Goal: Task Accomplishment & Management: Manage account settings

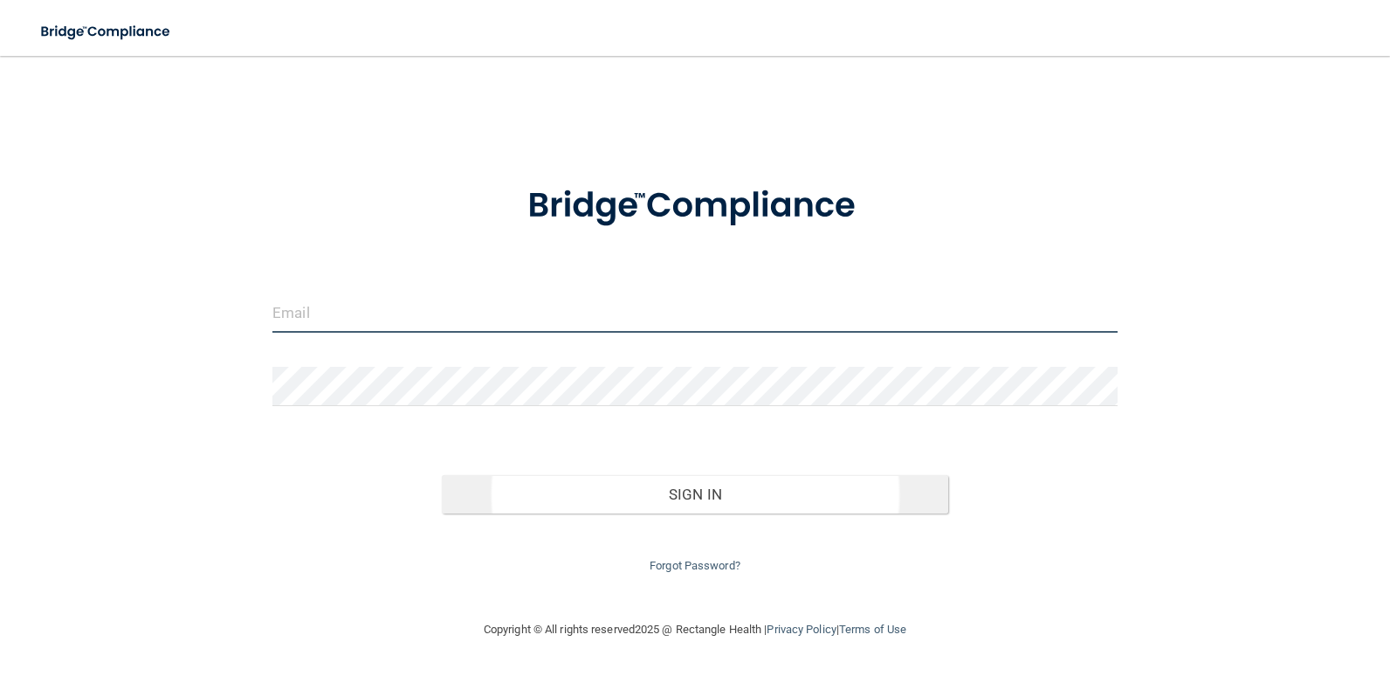
type input "[EMAIL_ADDRESS][DOMAIN_NAME]"
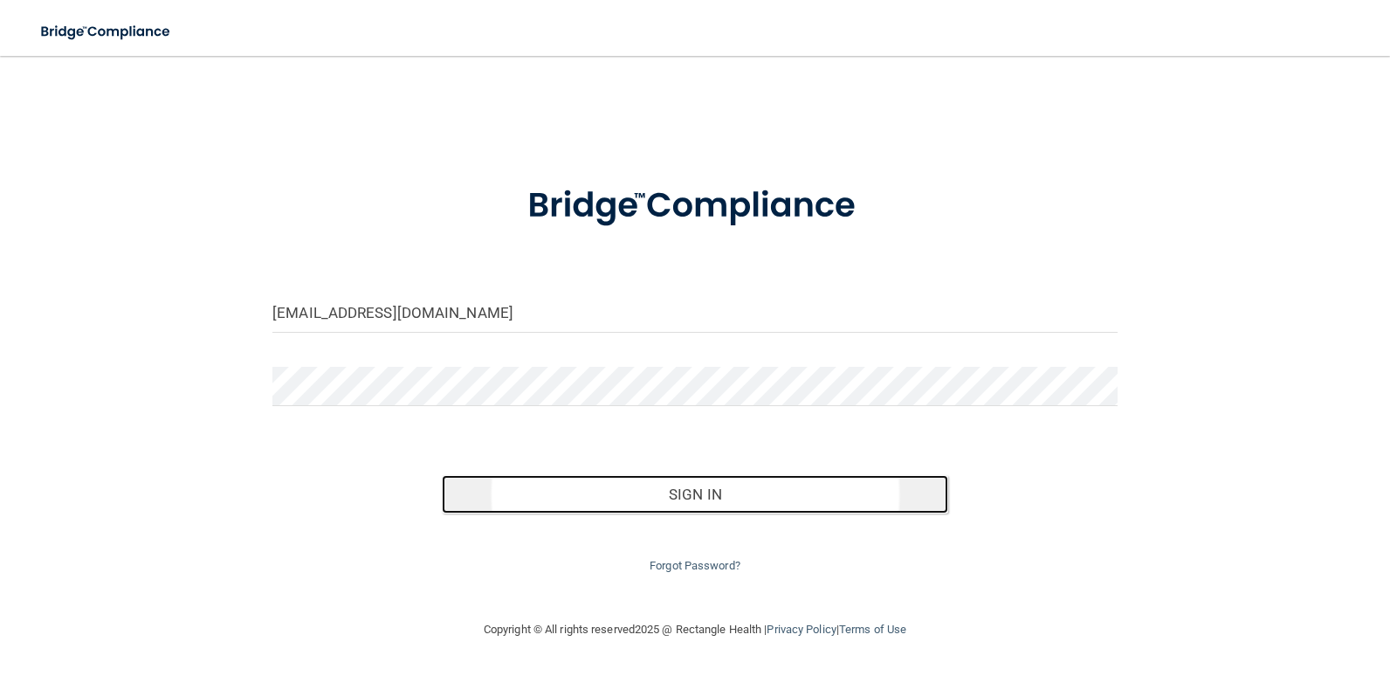
click at [696, 490] on button "Sign In" at bounding box center [695, 494] width 507 height 38
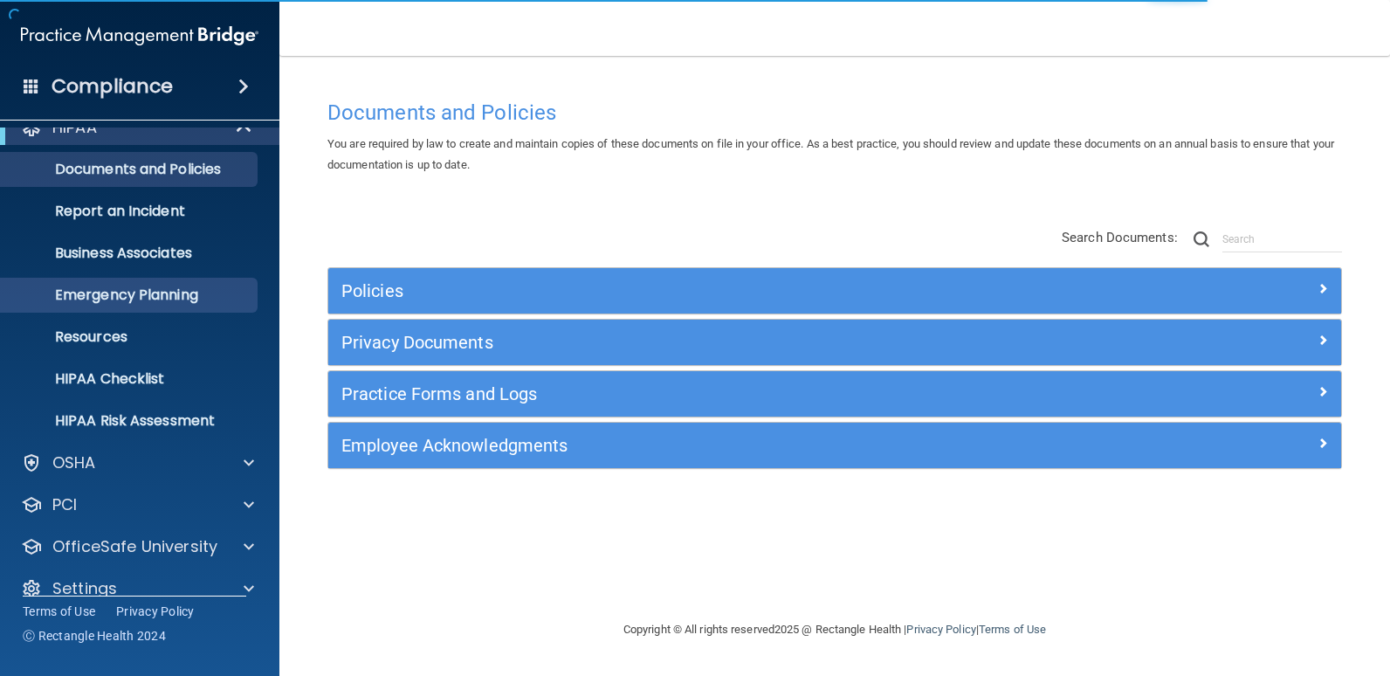
scroll to position [49, 0]
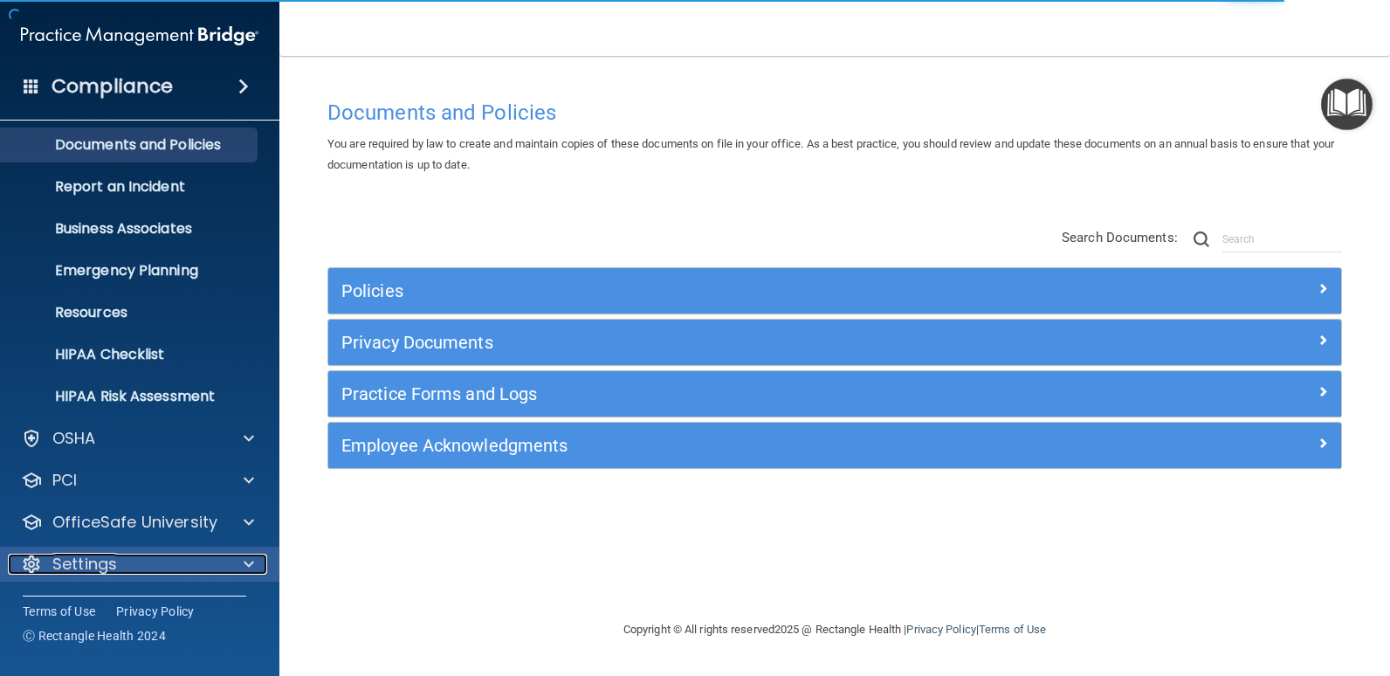
click at [244, 562] on span at bounding box center [249, 564] width 10 height 21
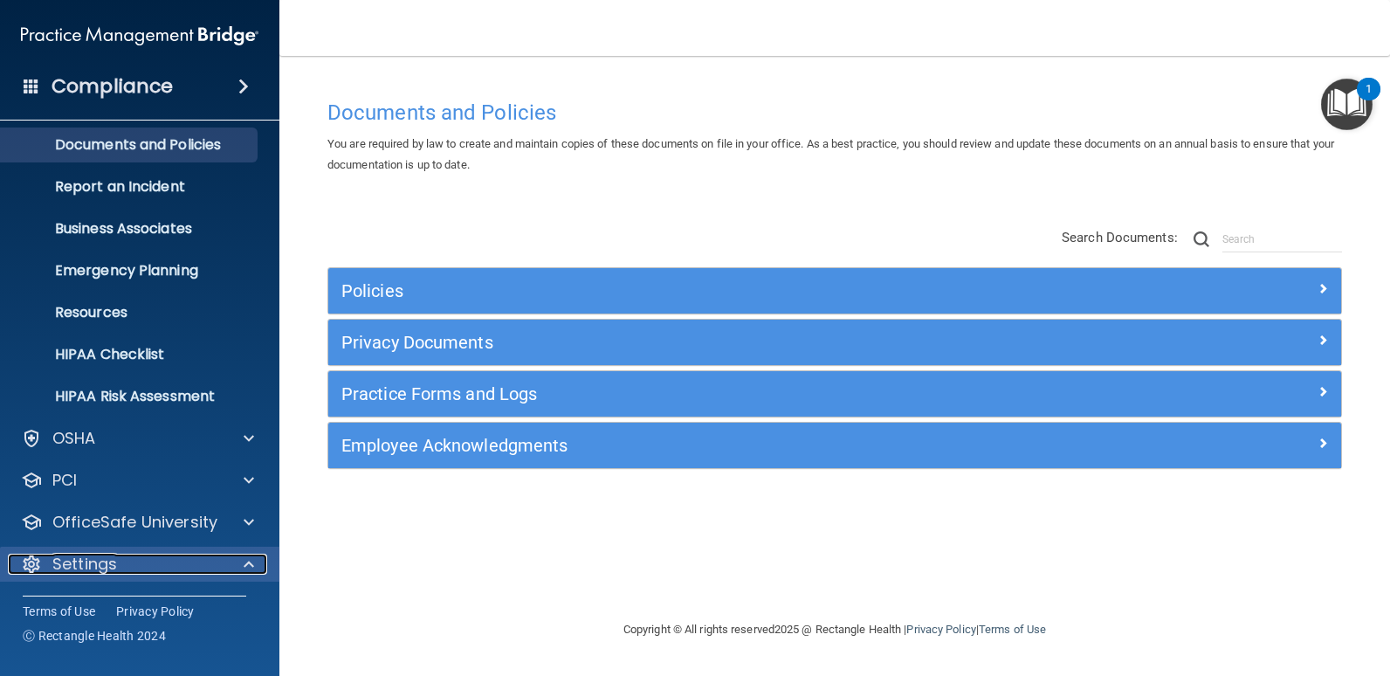
click at [247, 563] on span at bounding box center [249, 564] width 10 height 21
click at [250, 563] on span at bounding box center [249, 564] width 10 height 21
click at [136, 79] on h4 "Compliance" at bounding box center [112, 86] width 121 height 24
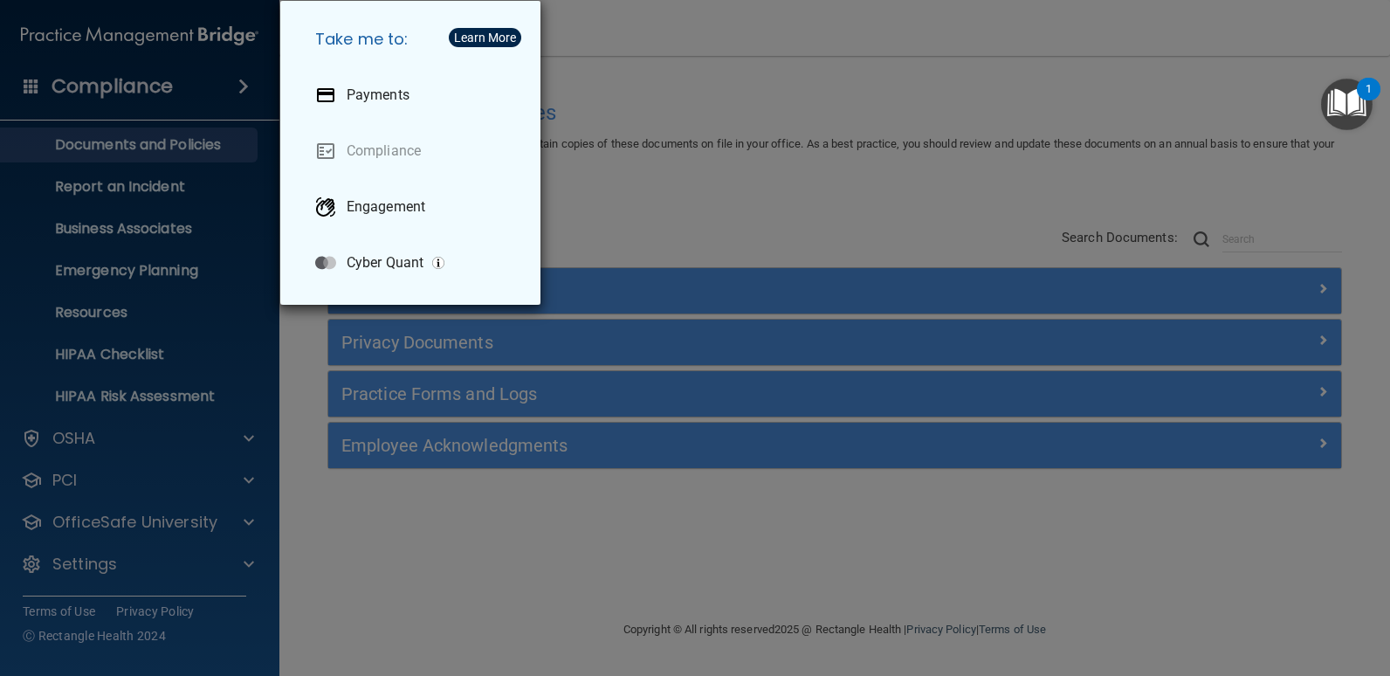
click at [733, 96] on div "Take me to: Payments Compliance Engagement Cyber Quant" at bounding box center [695, 338] width 1390 height 676
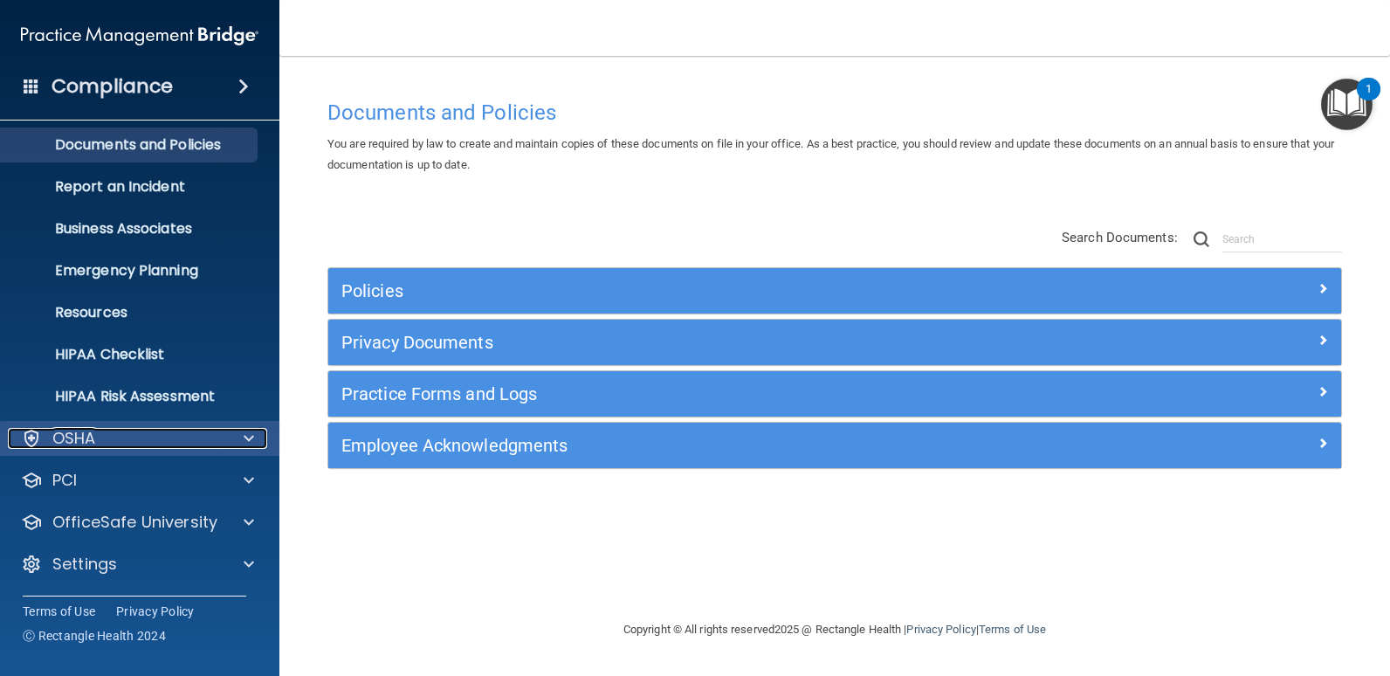
click at [249, 435] on span at bounding box center [249, 438] width 10 height 21
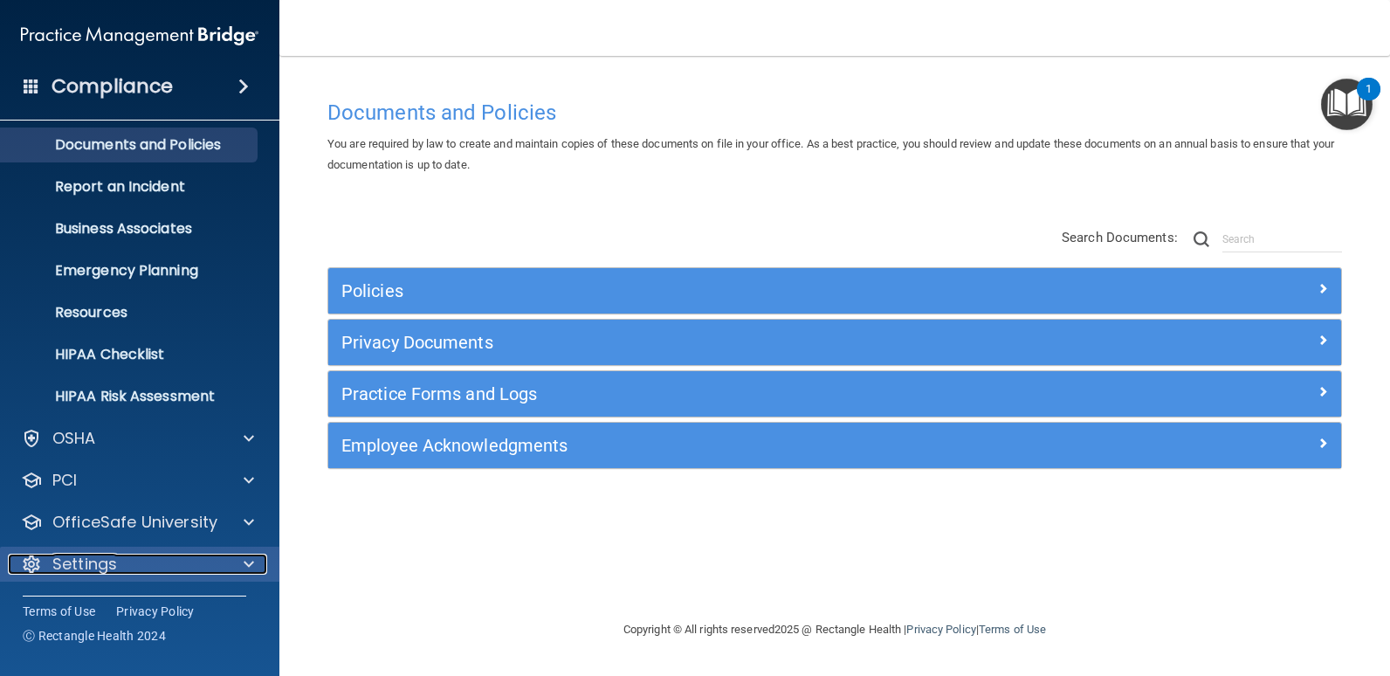
click at [251, 561] on span at bounding box center [249, 564] width 10 height 21
click at [134, 85] on h4 "Compliance" at bounding box center [112, 86] width 121 height 24
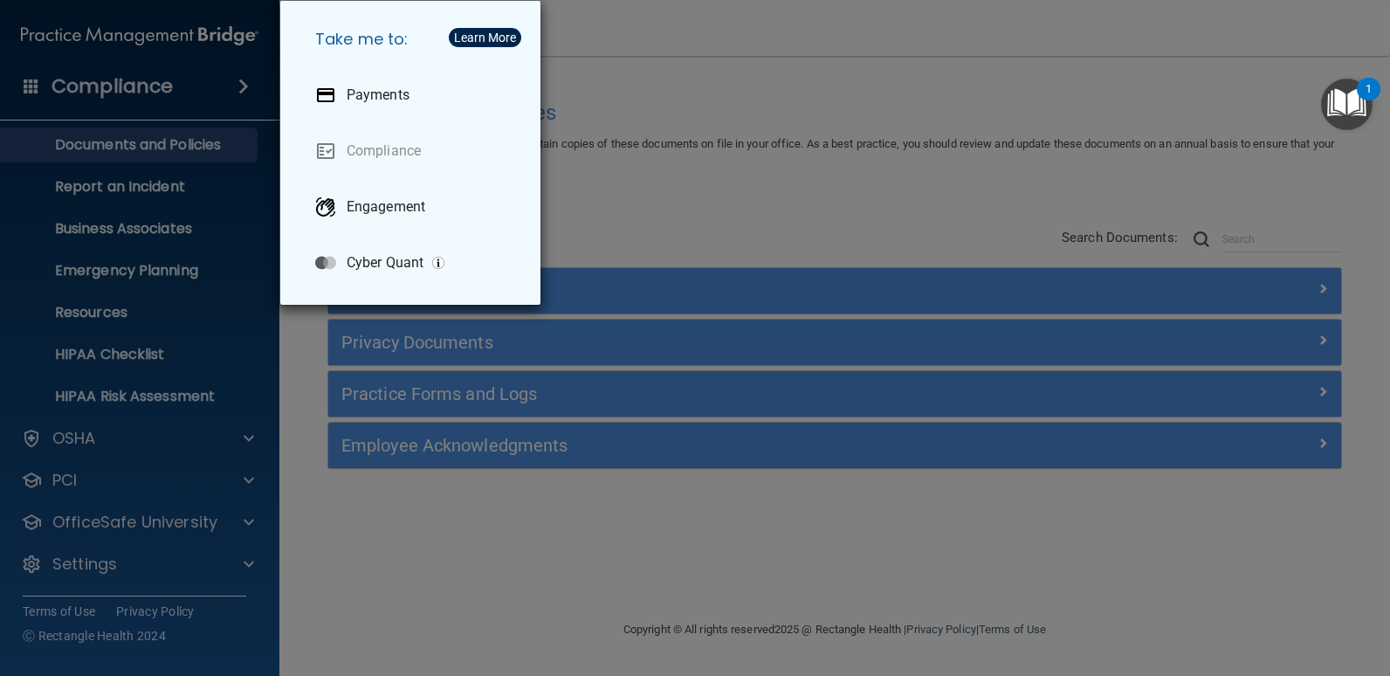
click at [714, 200] on div "Take me to: Payments Compliance Engagement Cyber Quant" at bounding box center [695, 338] width 1390 height 676
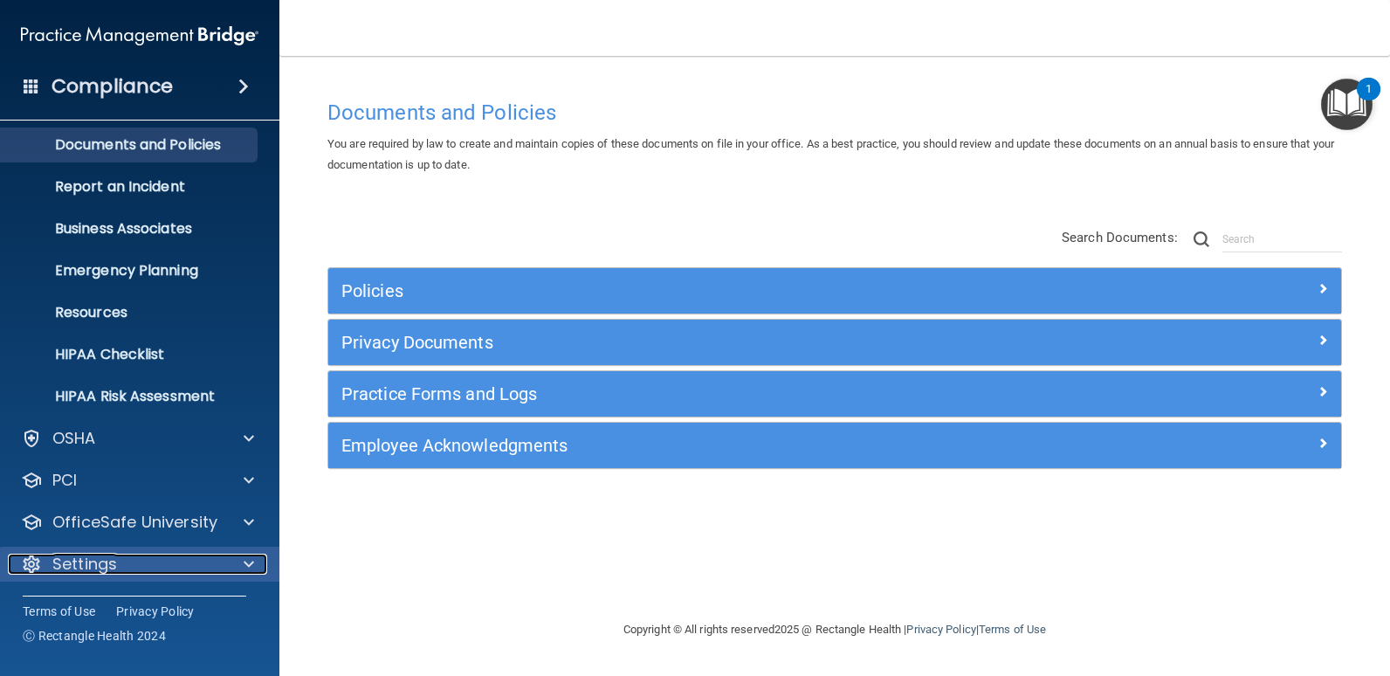
click at [40, 563] on div at bounding box center [31, 564] width 21 height 21
click at [32, 563] on div at bounding box center [31, 564] width 21 height 21
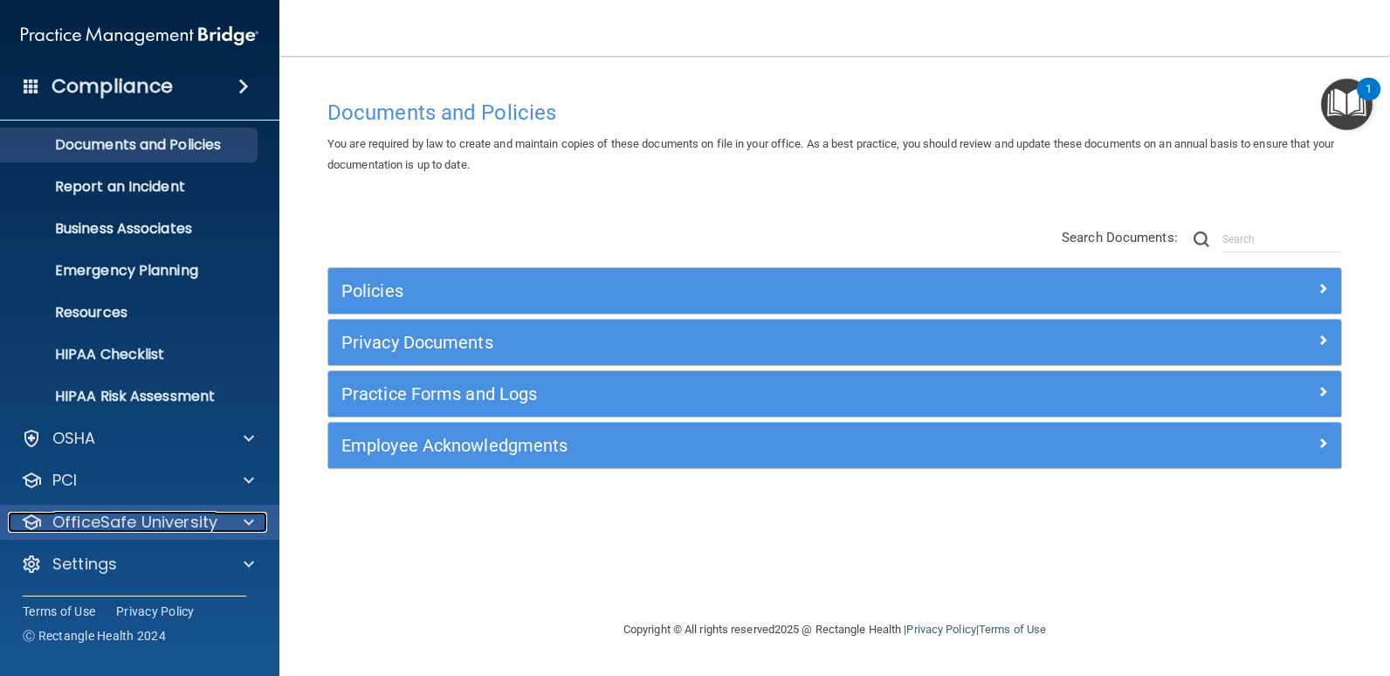
click at [251, 521] on span at bounding box center [249, 522] width 10 height 21
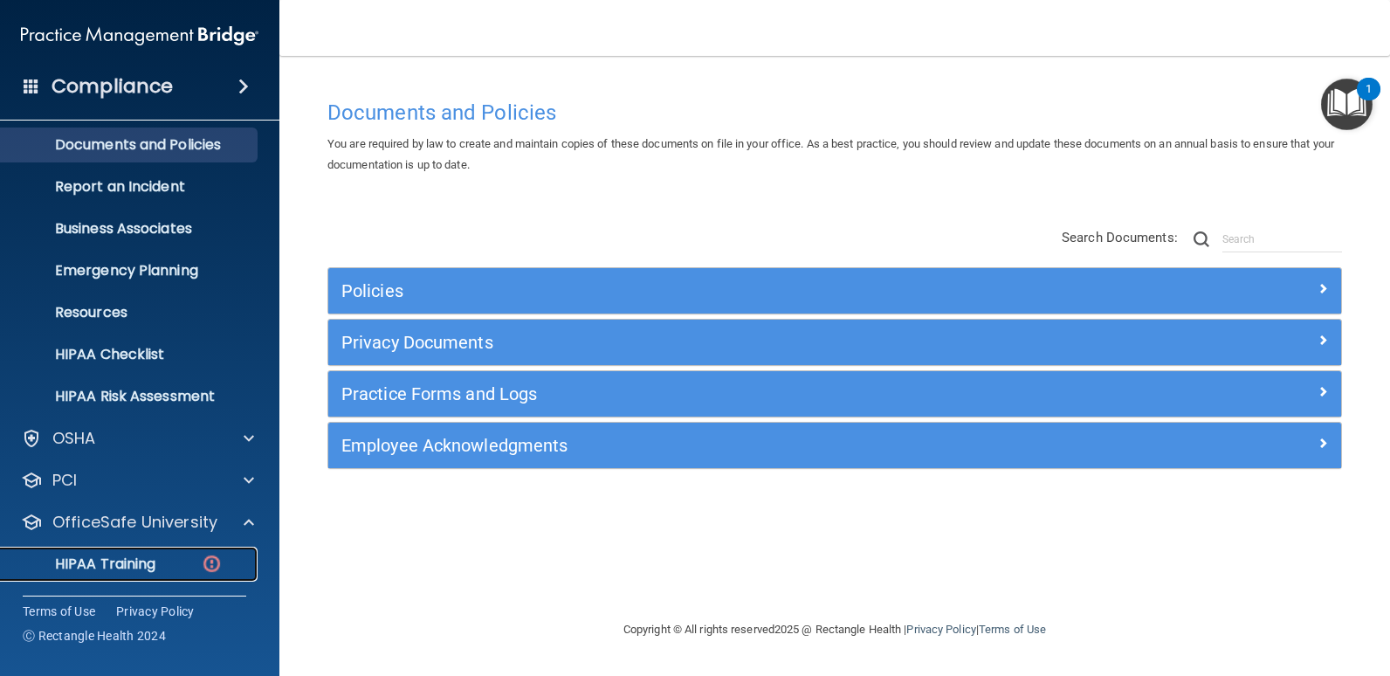
click at [98, 562] on p "HIPAA Training" at bounding box center [83, 563] width 144 height 17
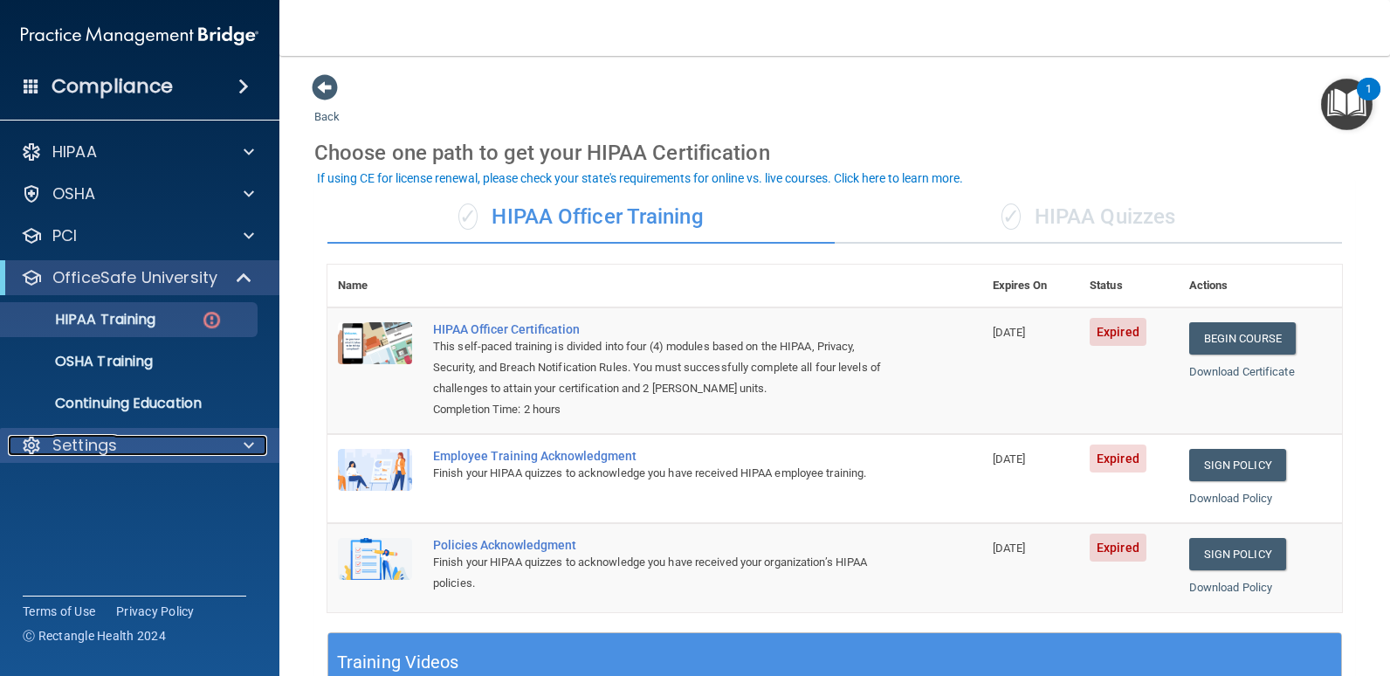
click at [247, 443] on span at bounding box center [249, 445] width 10 height 21
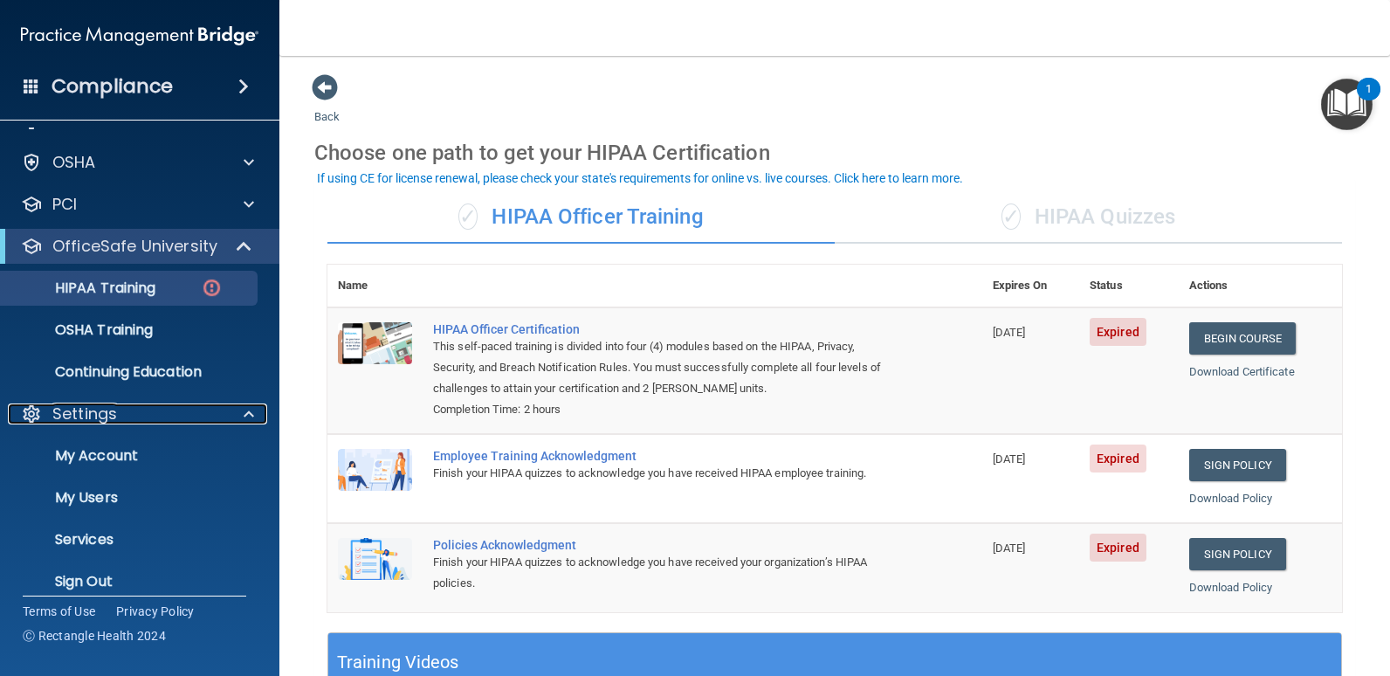
scroll to position [49, 0]
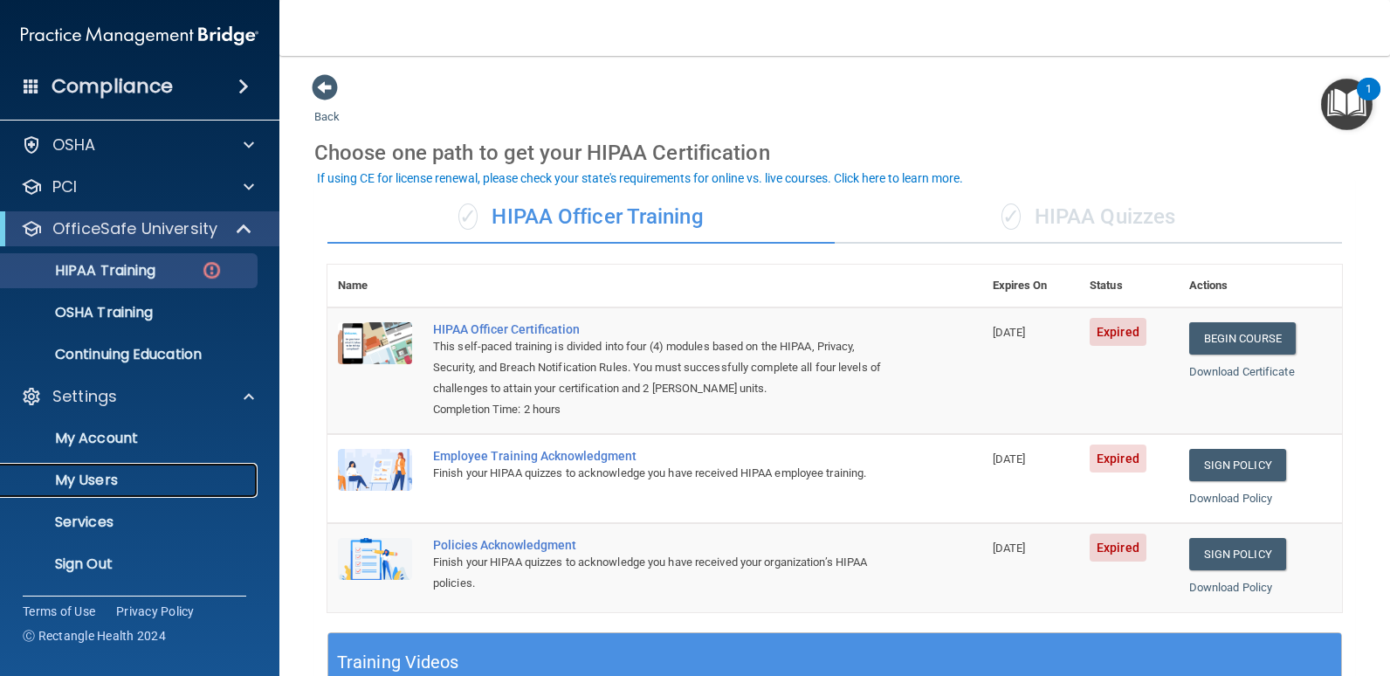
click at [74, 478] on p "My Users" at bounding box center [130, 479] width 238 height 17
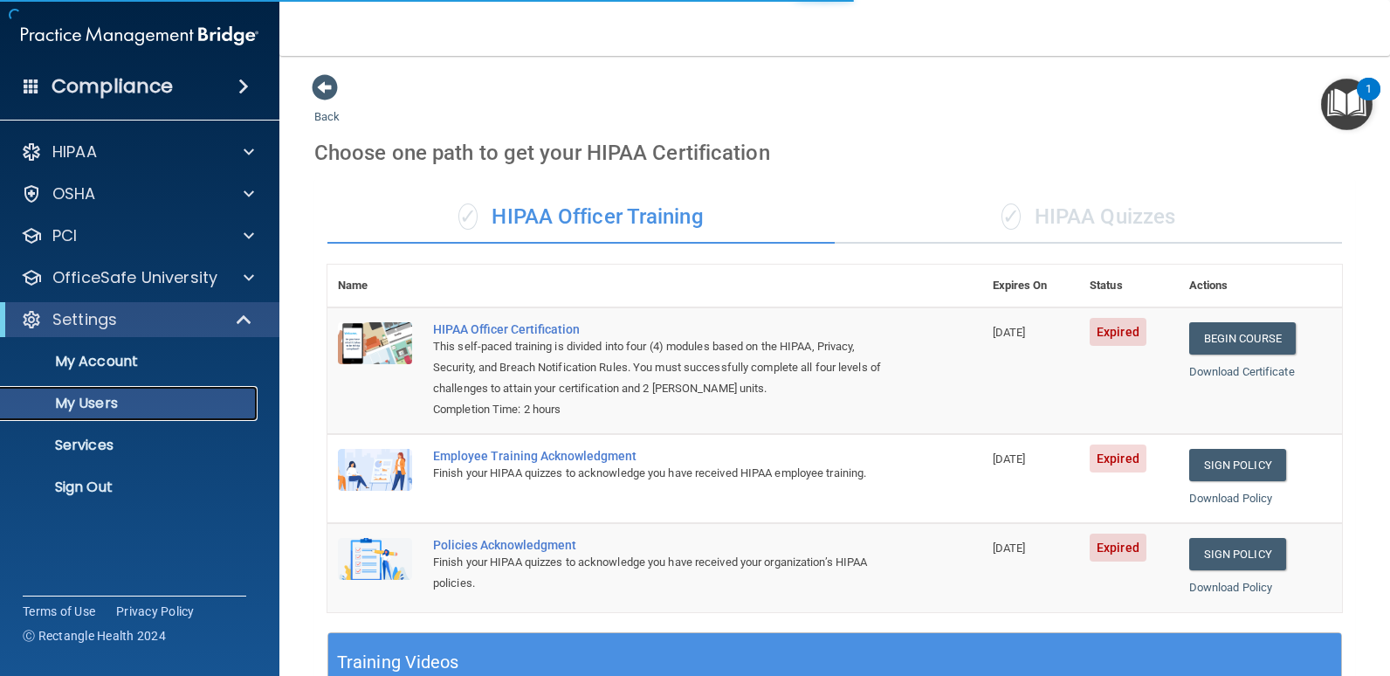
select select "20"
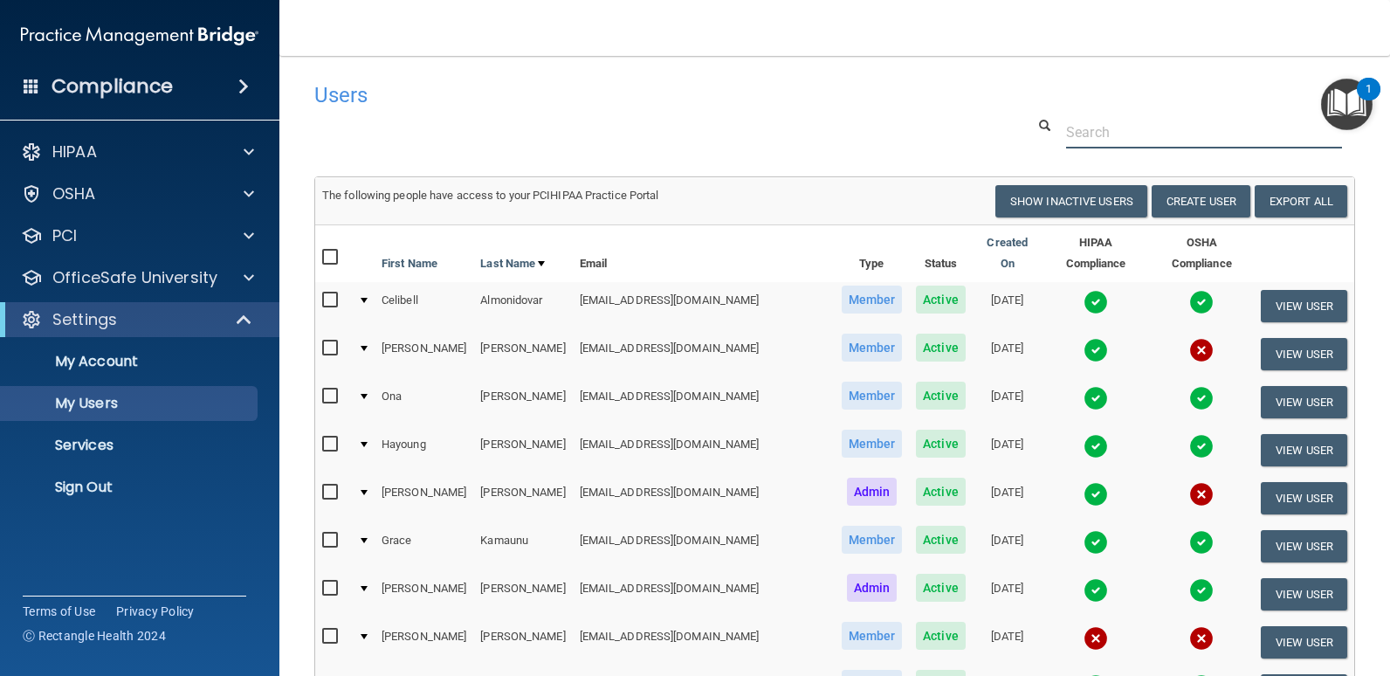
click at [1116, 136] on input "text" at bounding box center [1204, 132] width 276 height 32
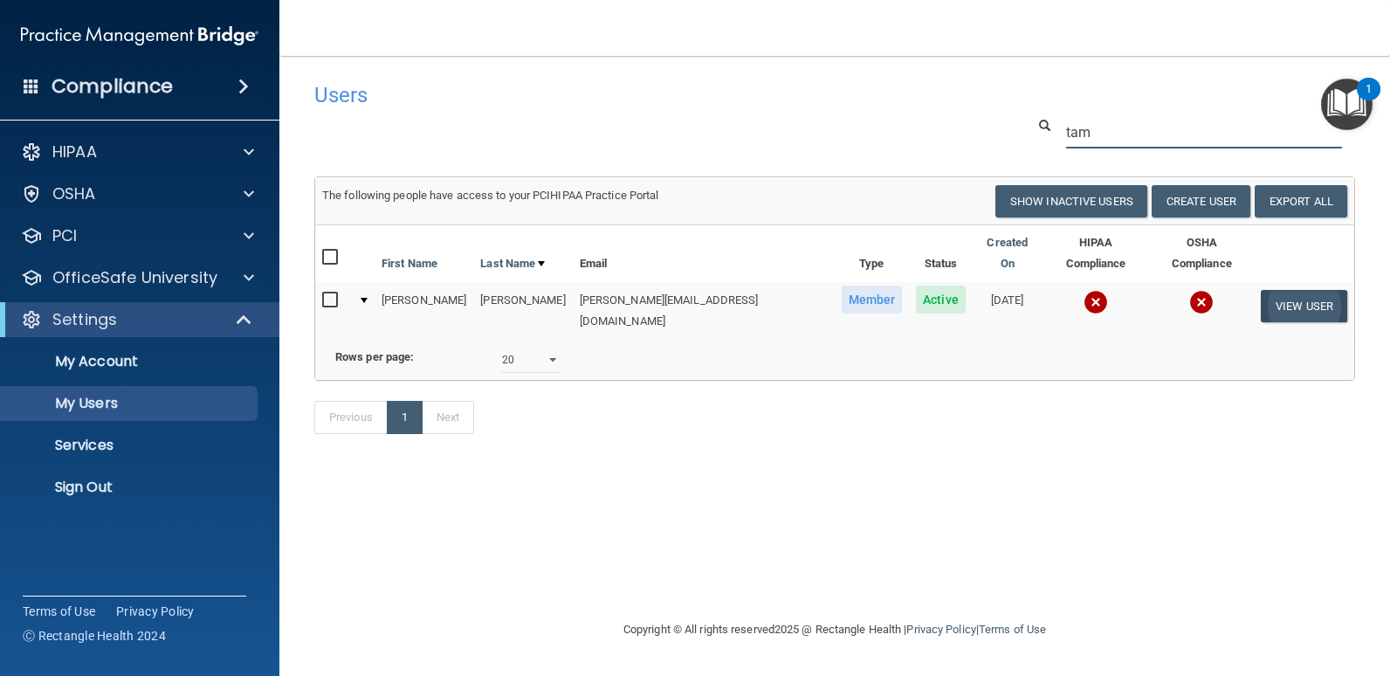
type input "tam"
click at [1313, 292] on button "View User" at bounding box center [1304, 306] width 86 height 32
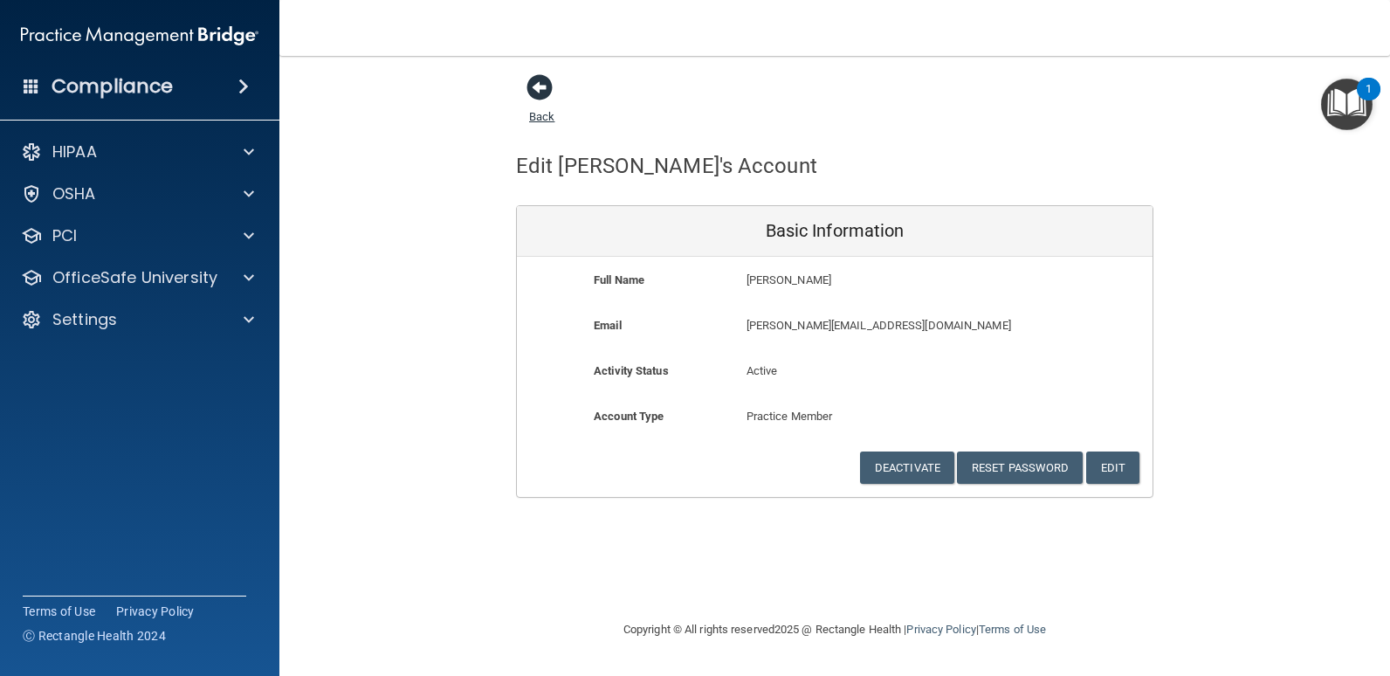
click at [542, 119] on link "Back" at bounding box center [541, 106] width 25 height 34
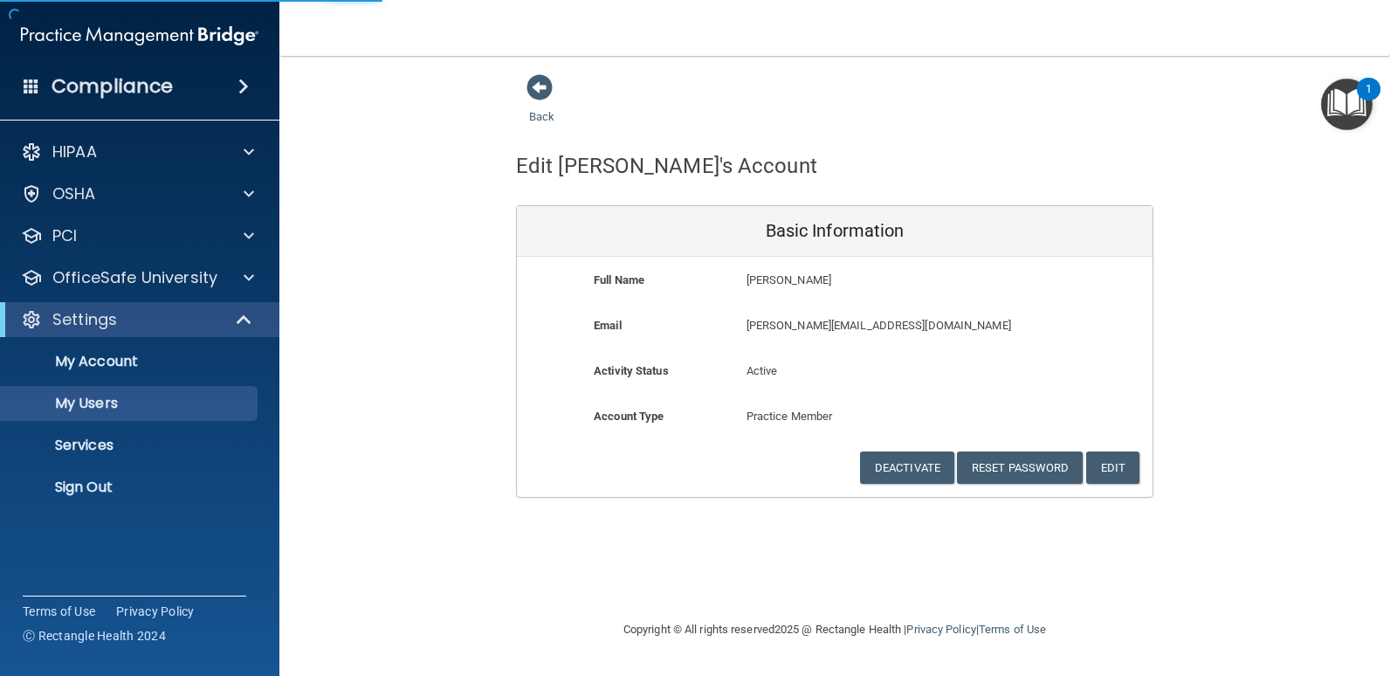
select select "20"
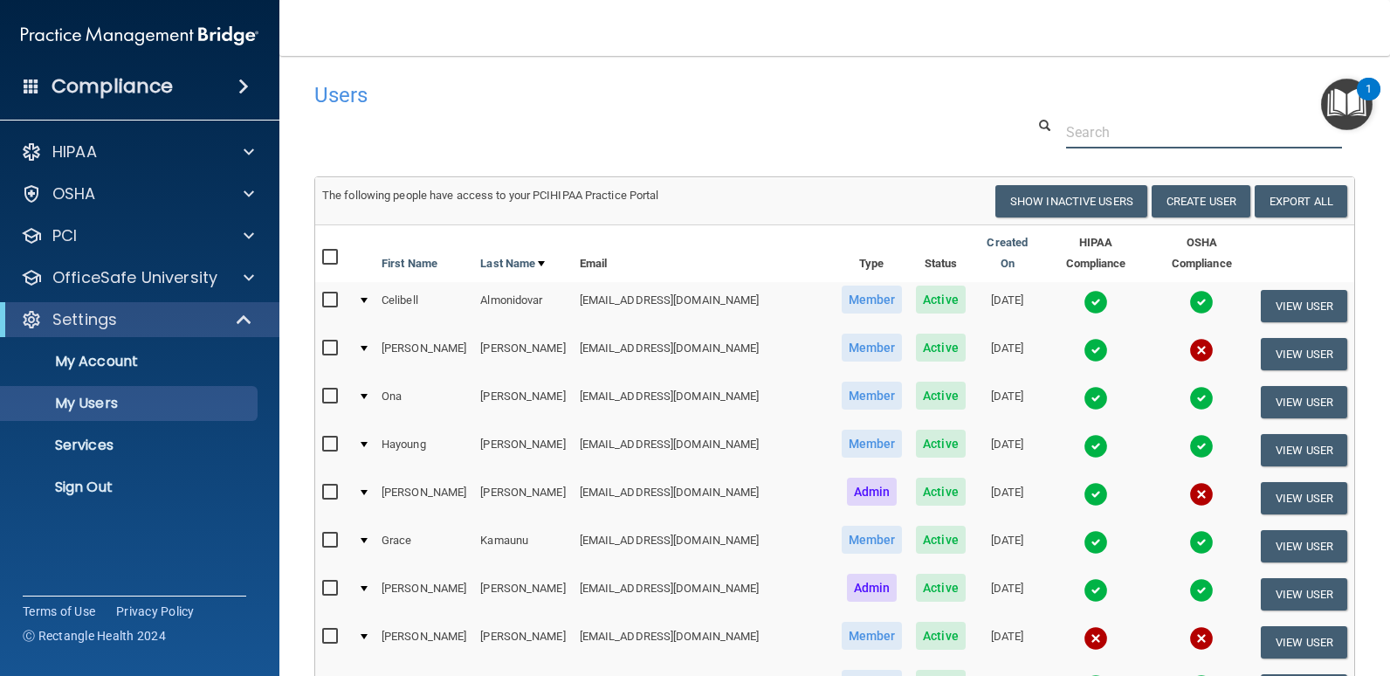
click at [1146, 148] on input "text" at bounding box center [1204, 132] width 276 height 32
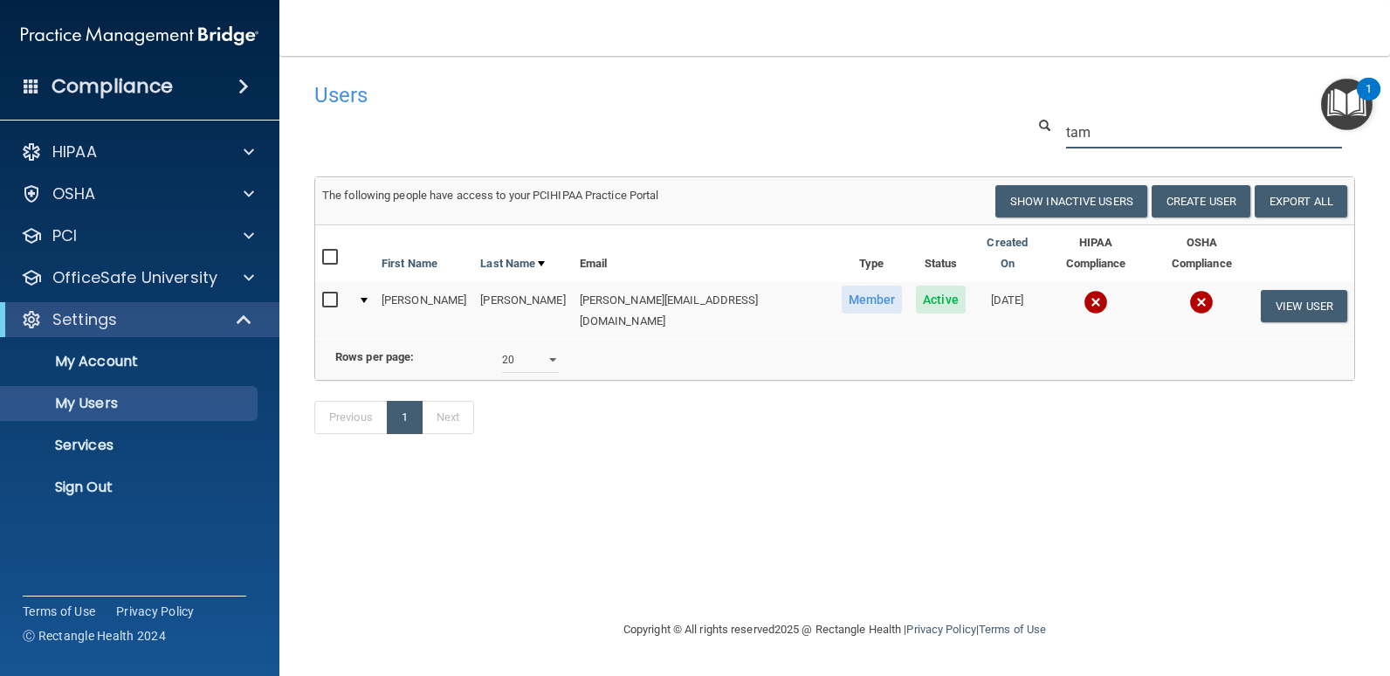
type input "tam"
drag, startPoint x: 760, startPoint y: 551, endPoint x: 765, endPoint y: 612, distance: 61.3
click at [760, 551] on div "Users Success! New user created. × Error! The user couldn't be created. × Succe…" at bounding box center [834, 337] width 1041 height 528
click at [105, 360] on p "My Account" at bounding box center [130, 361] width 238 height 17
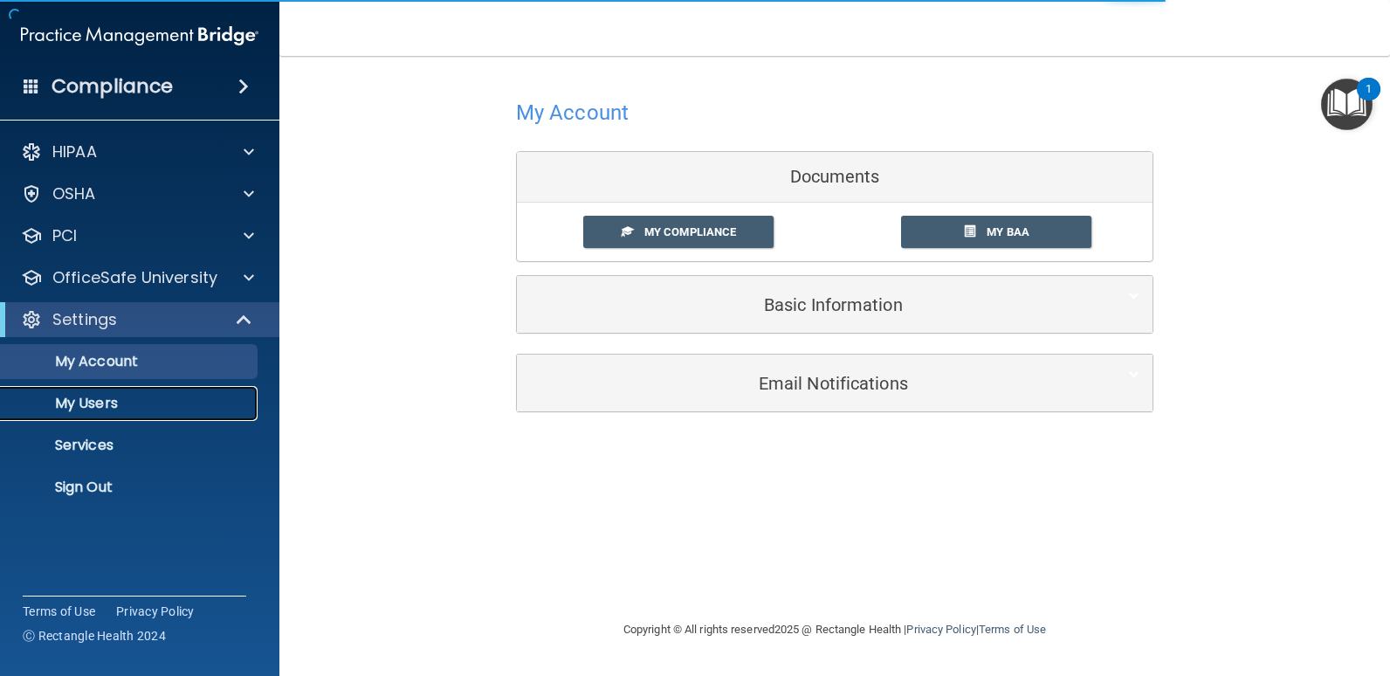
click at [96, 409] on p "My Users" at bounding box center [130, 403] width 238 height 17
select select "20"
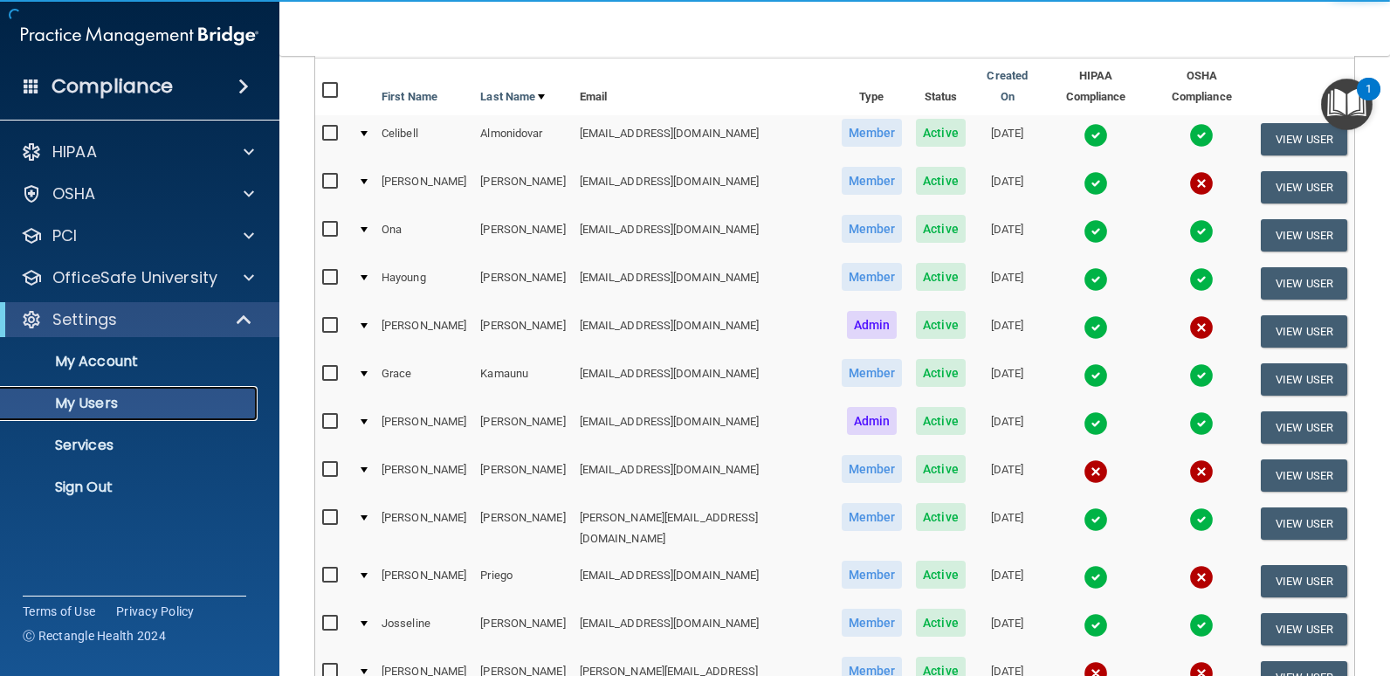
scroll to position [175, 0]
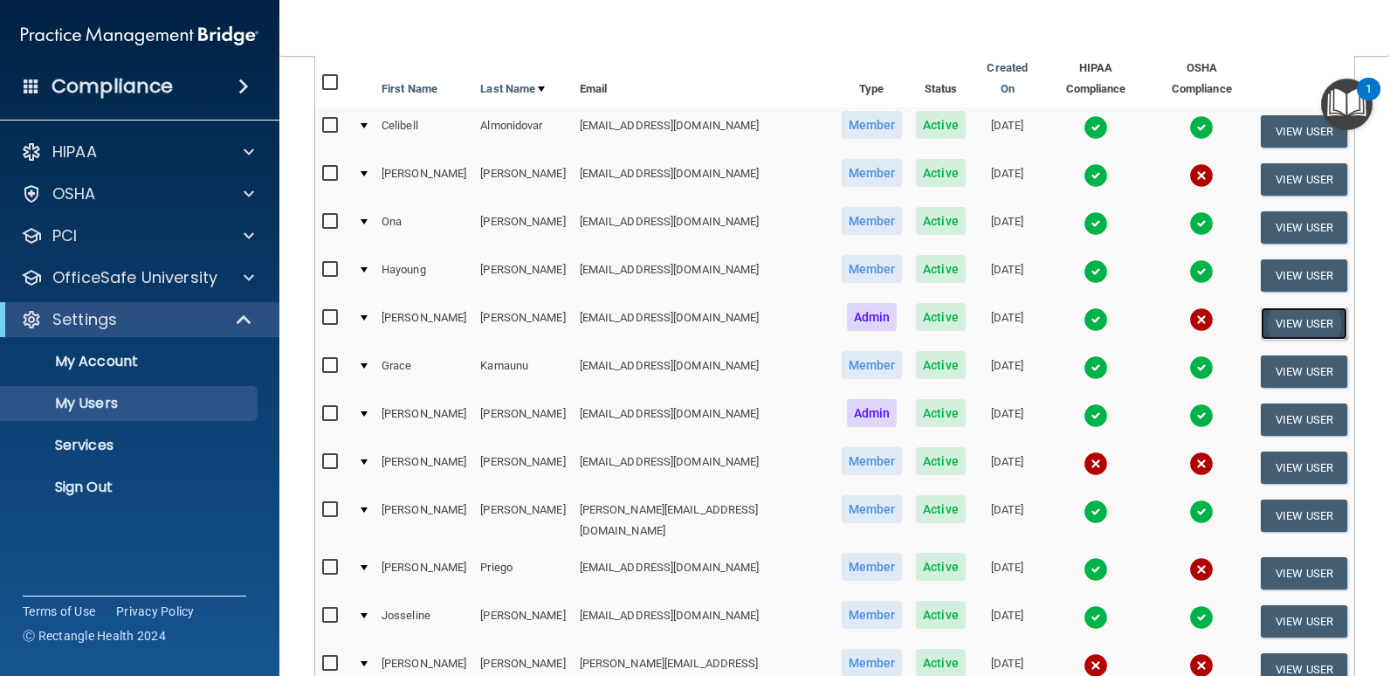
click at [1261, 308] on button "View User" at bounding box center [1304, 323] width 86 height 32
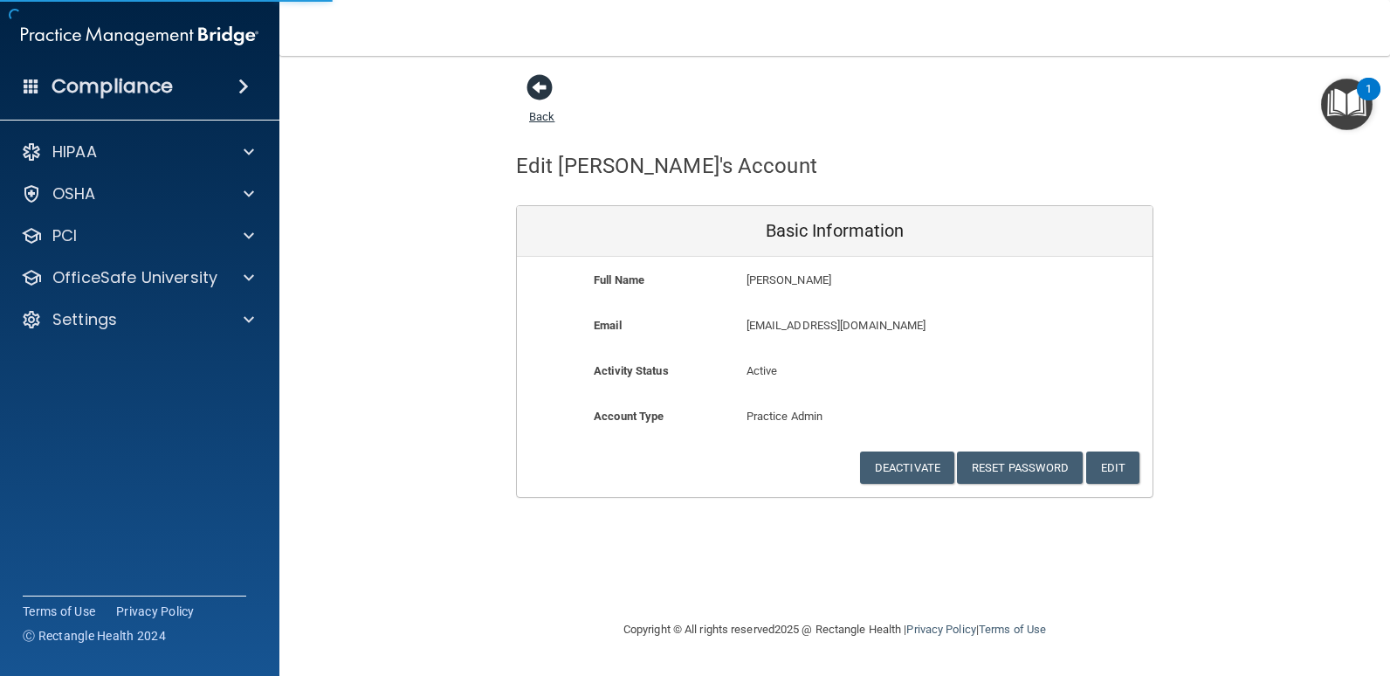
click at [538, 85] on span at bounding box center [539, 87] width 26 height 26
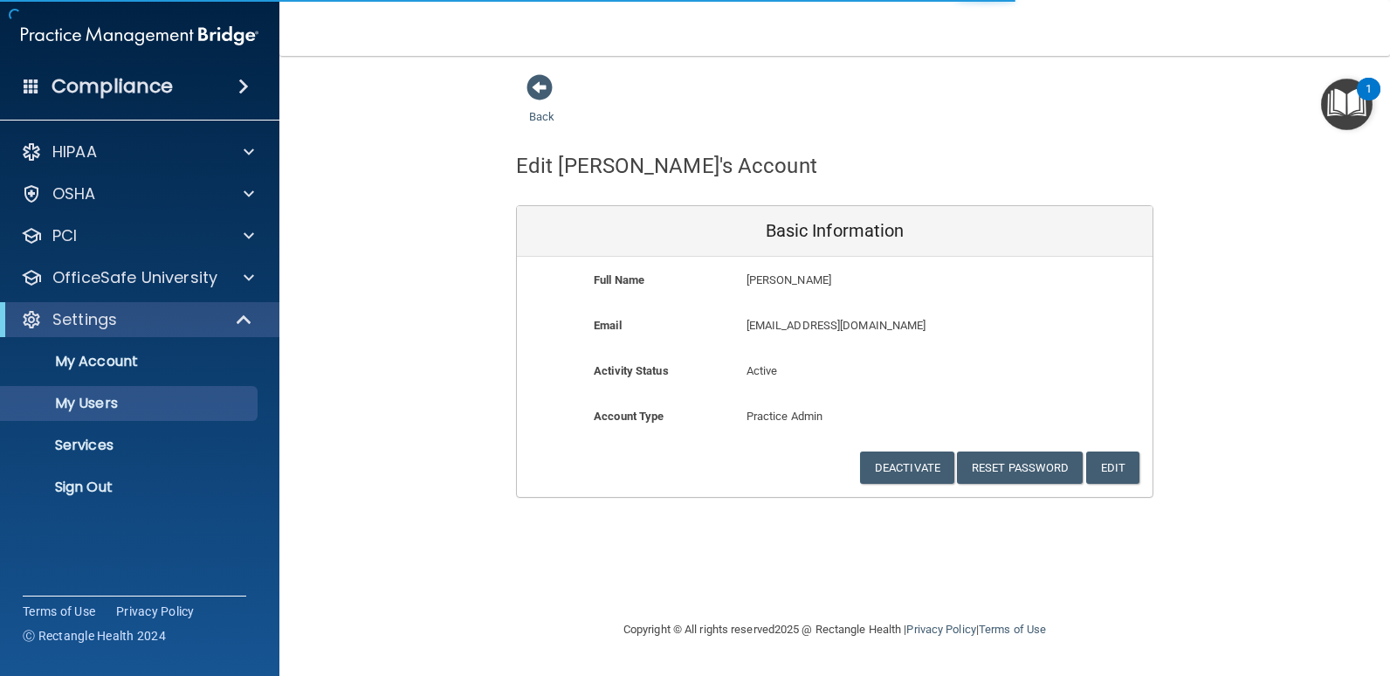
select select "20"
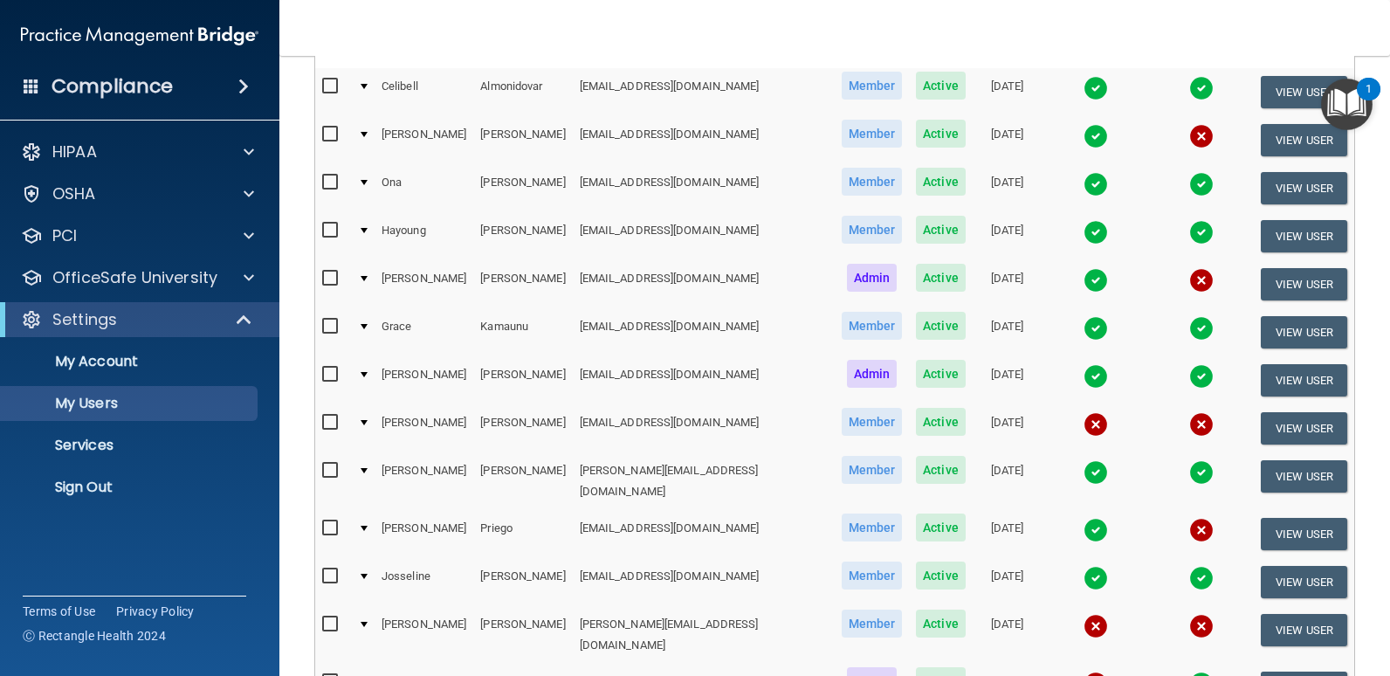
scroll to position [175, 0]
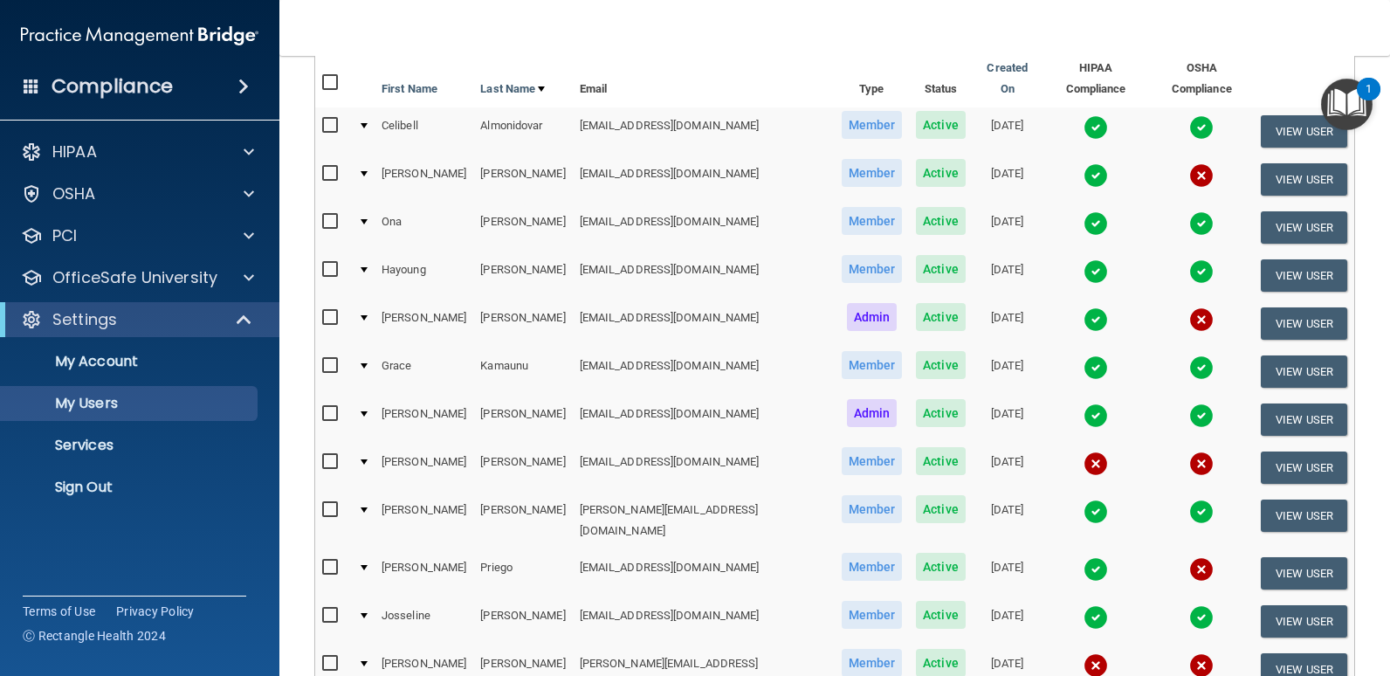
click at [366, 315] on div at bounding box center [364, 317] width 7 height 5
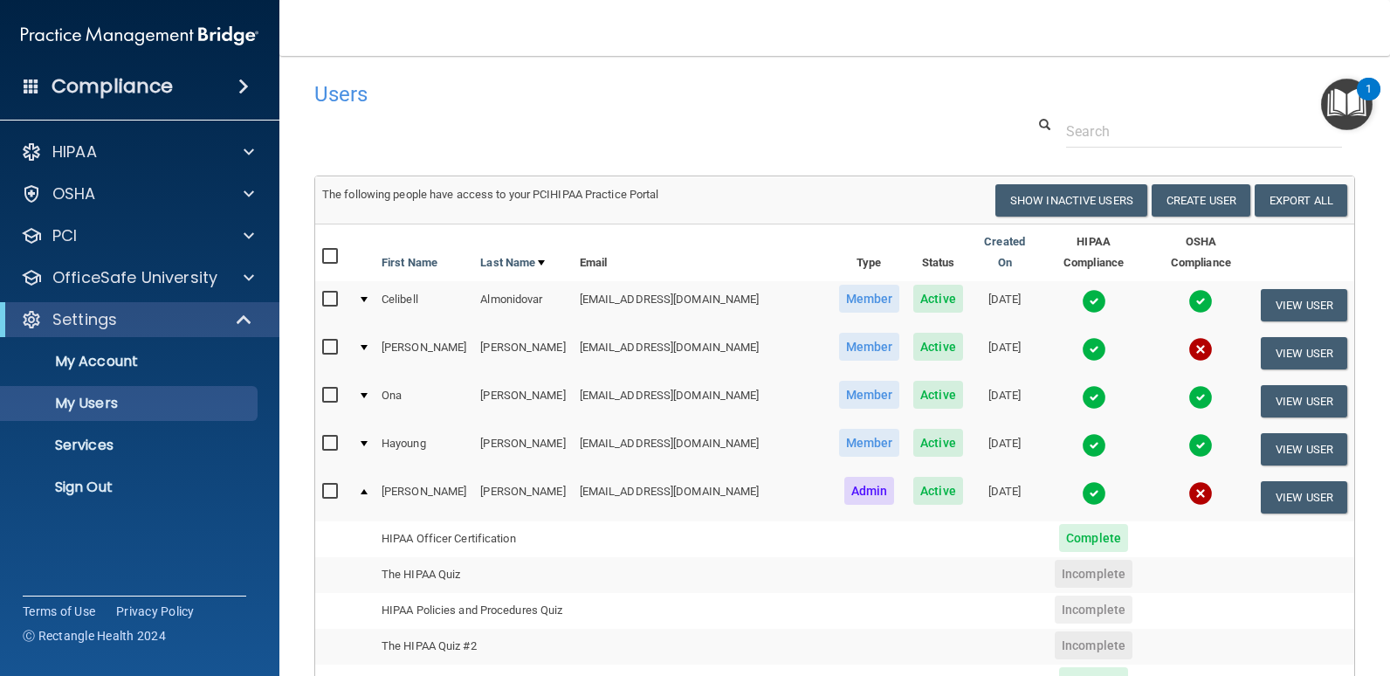
scroll to position [0, 0]
